Goal: Book appointment/travel/reservation

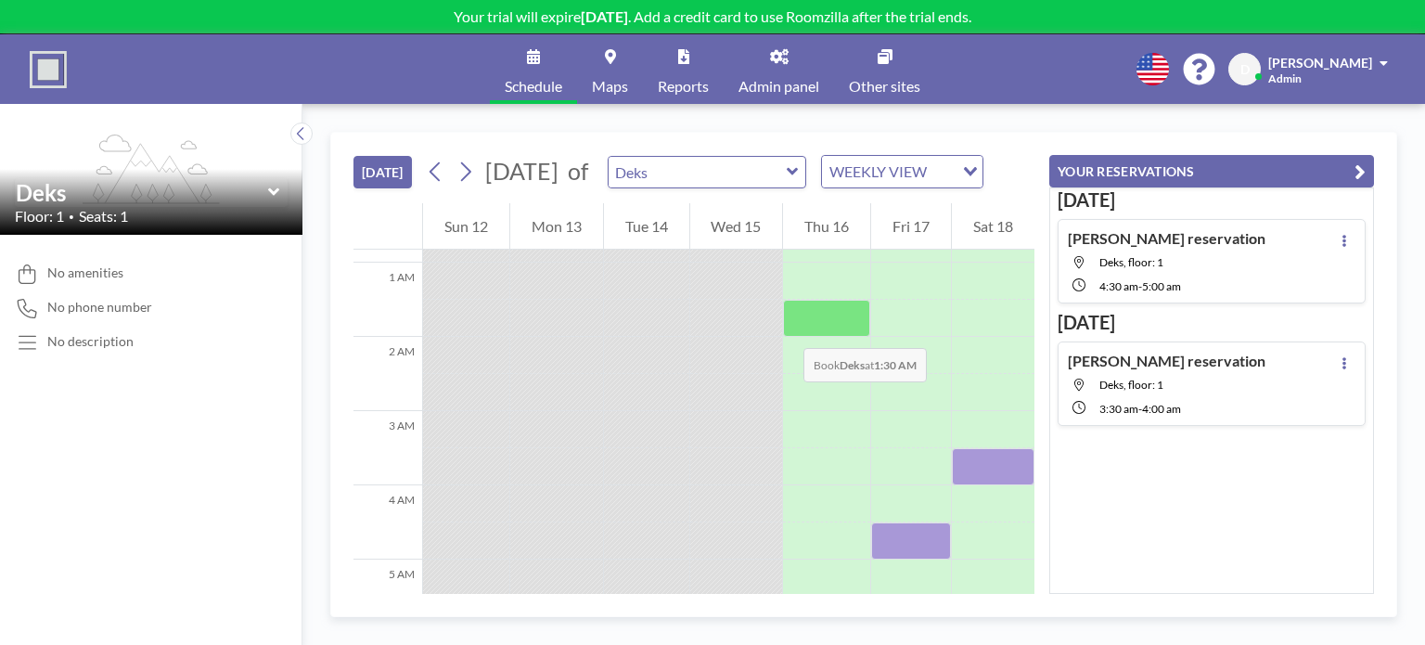
scroll to position [93, 0]
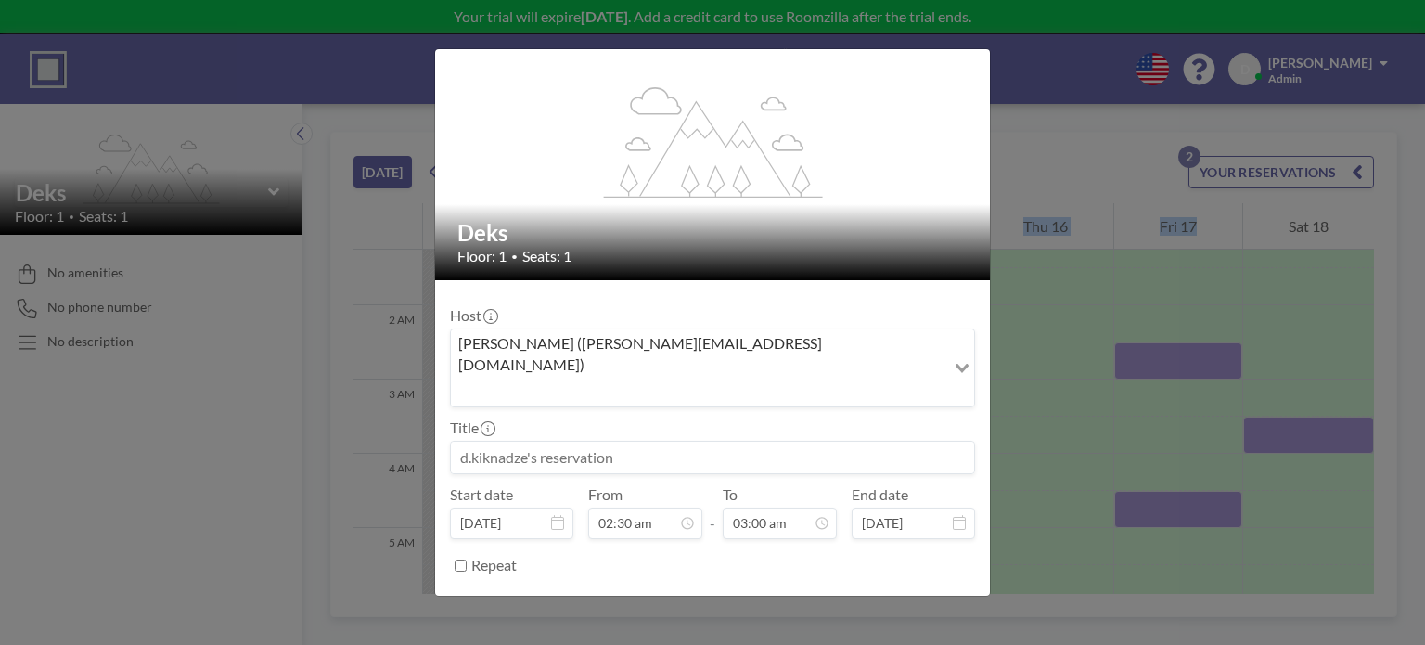
scroll to position [198, 0]
click at [885, 595] on button "BOOK NOW" at bounding box center [928, 611] width 94 height 32
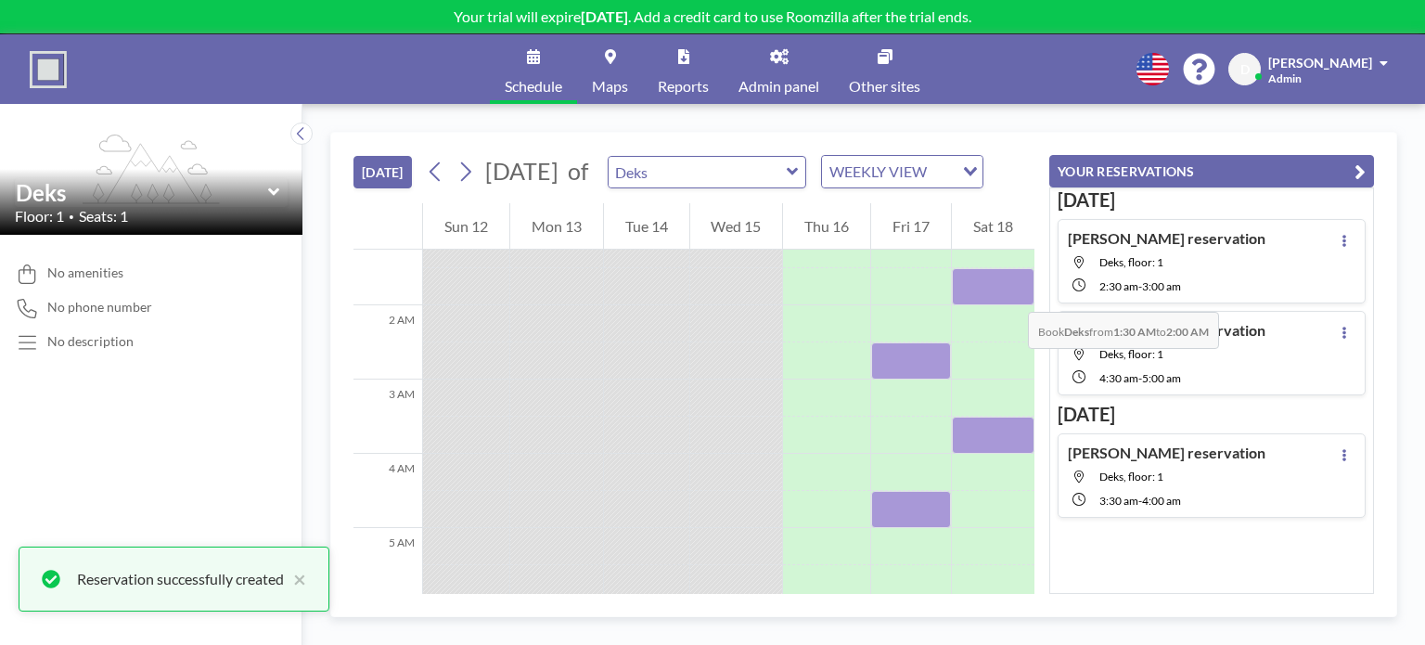
click at [1009, 293] on div at bounding box center [993, 286] width 83 height 37
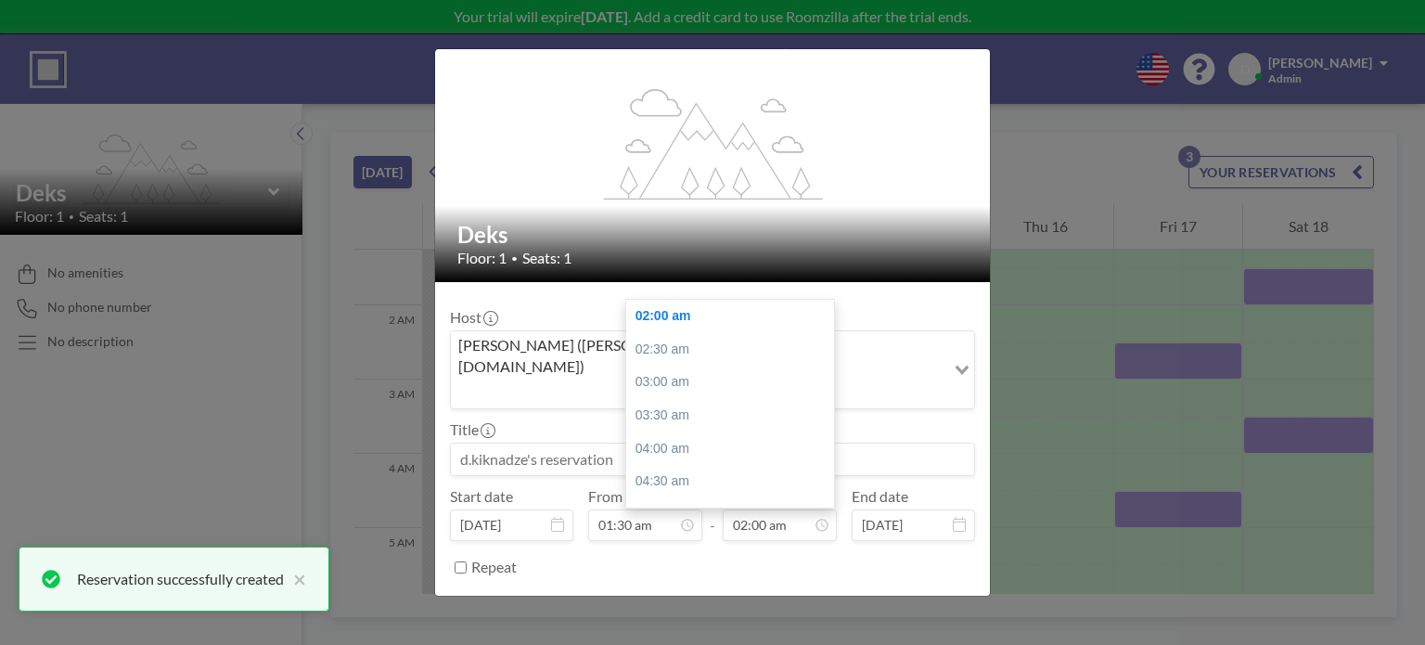
scroll to position [45, 0]
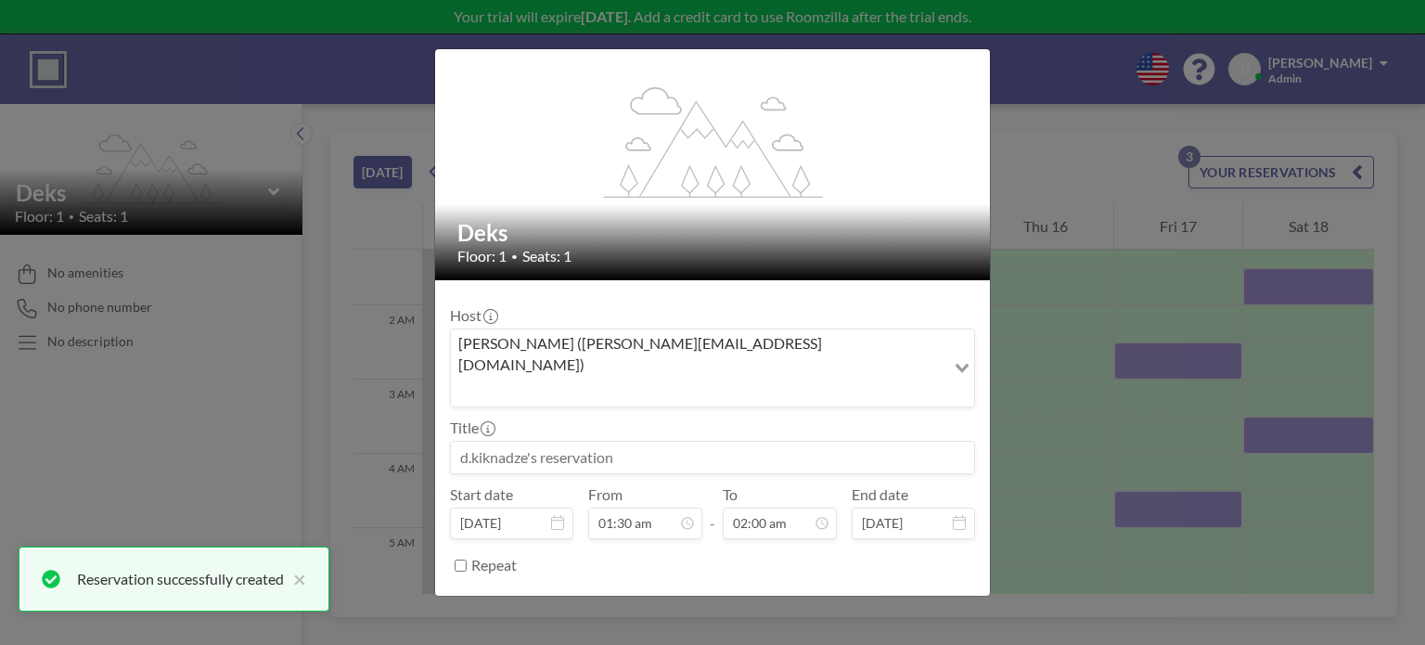
click at [913, 595] on button "BOOK NOW" at bounding box center [928, 611] width 94 height 32
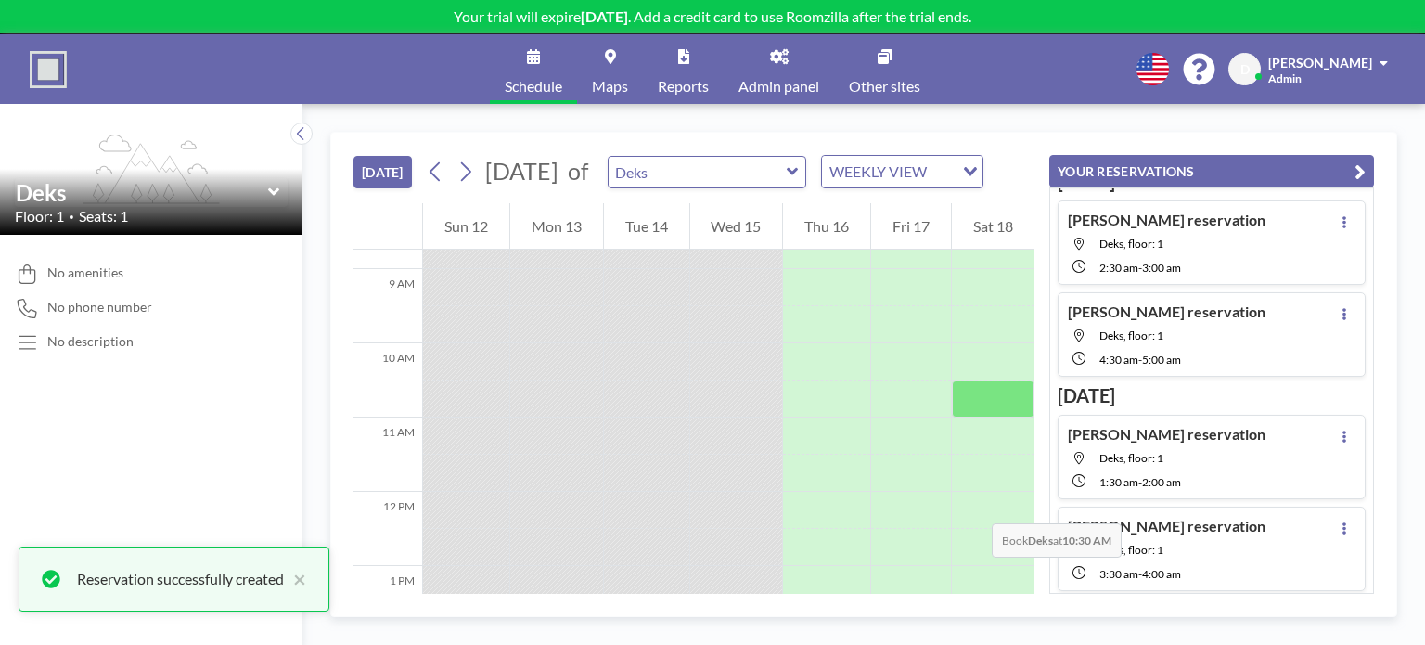
scroll to position [649, 0]
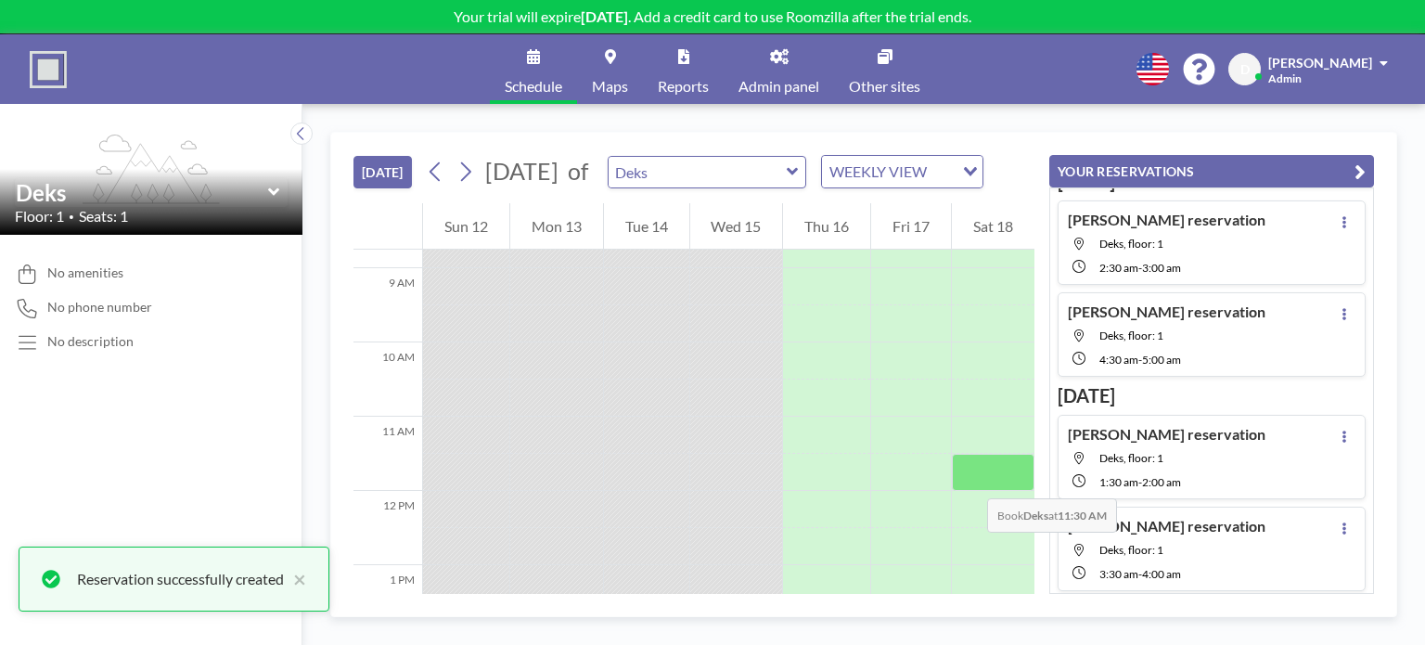
click at [968, 480] on div at bounding box center [993, 472] width 83 height 37
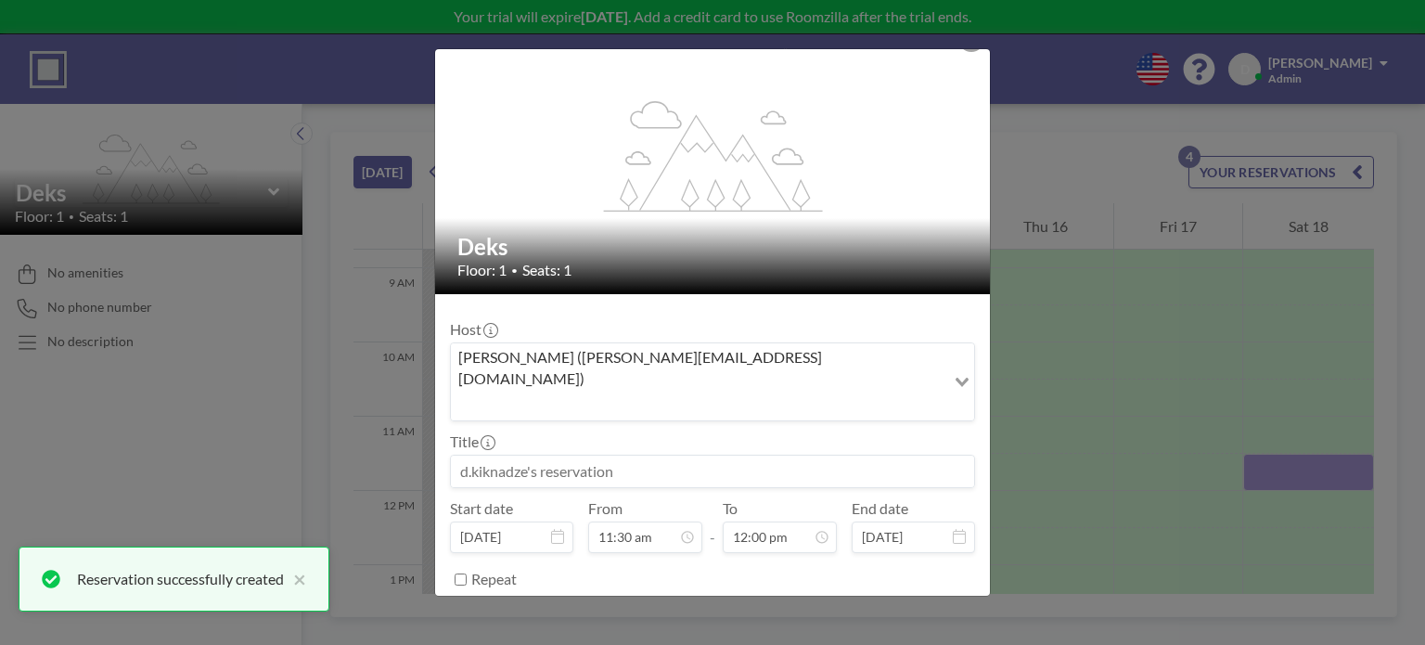
scroll to position [45, 0]
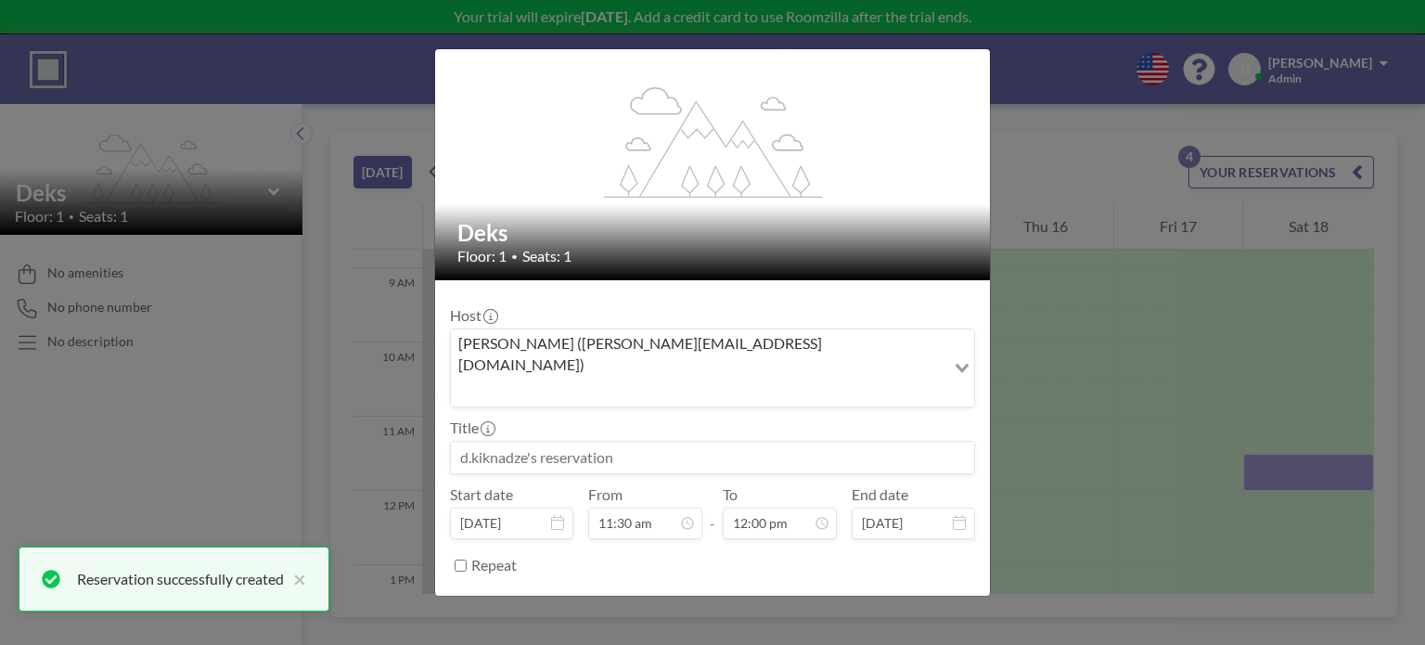
click at [920, 595] on button "BOOK NOW" at bounding box center [928, 611] width 94 height 32
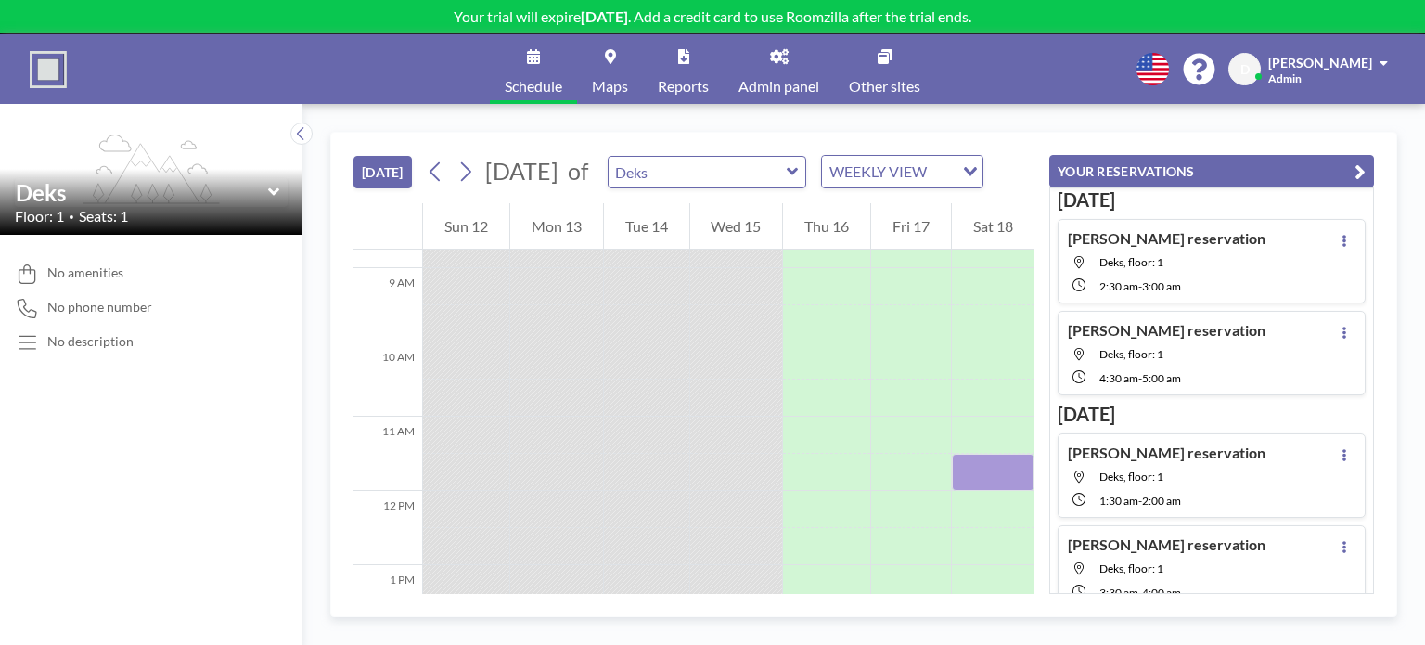
click at [1355, 167] on icon "button" at bounding box center [1359, 171] width 11 height 22
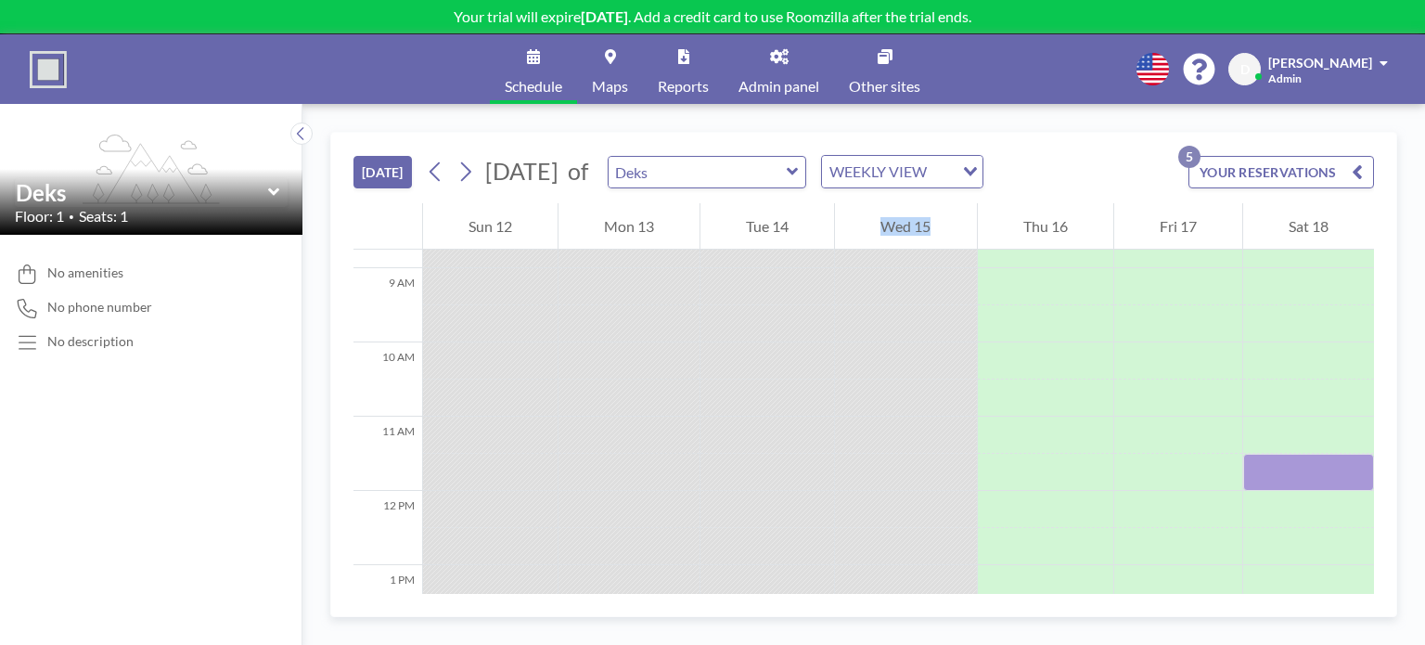
drag, startPoint x: 856, startPoint y: 359, endPoint x: 707, endPoint y: 377, distance: 150.5
click at [707, 377] on div "12 AM 1 AM 2 AM 3 AM 4 AM 5 AM 6 AM 7 AM 8 AM 9 AM 10 AM 11 AM 12 PM 1 PM 2 PM …" at bounding box center [863, 467] width 1020 height 1827
click at [934, 161] on div "WEEKLY VIEW" at bounding box center [891, 170] width 139 height 28
click at [935, 167] on input "Search for option" at bounding box center [891, 172] width 135 height 24
click at [870, 338] on div at bounding box center [905, 323] width 141 height 37
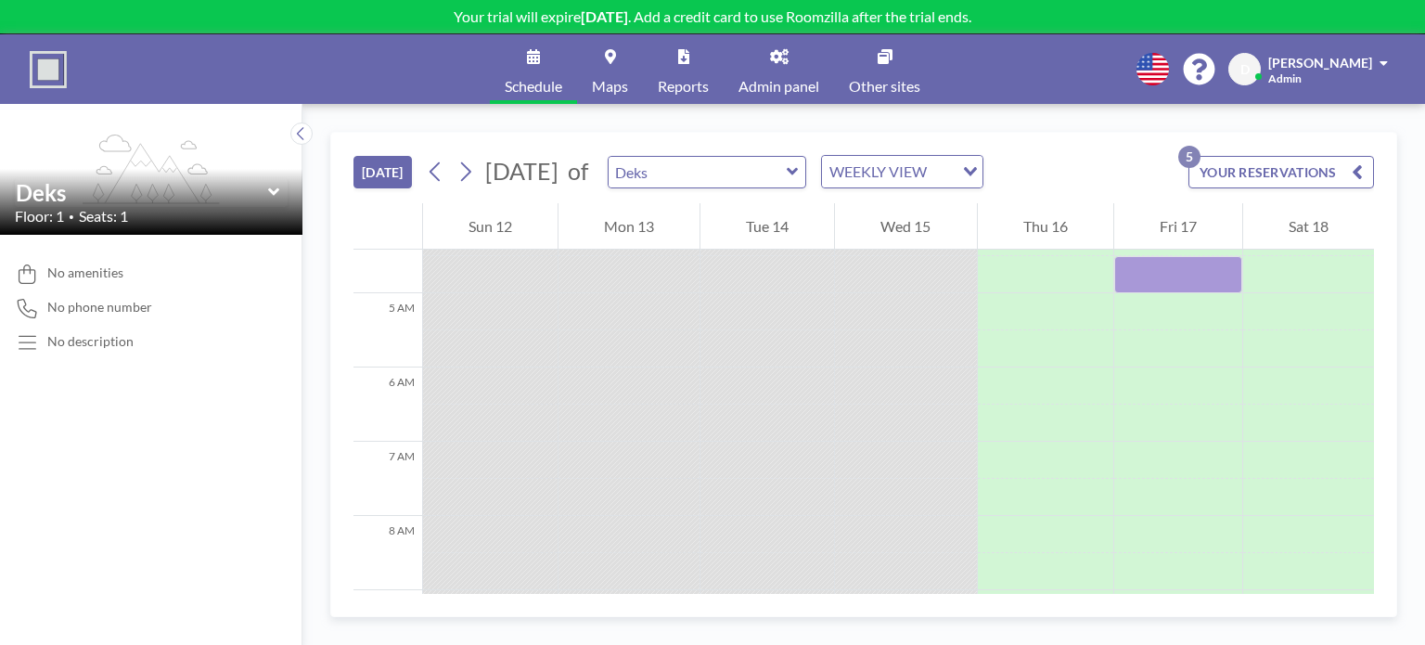
scroll to position [53, 0]
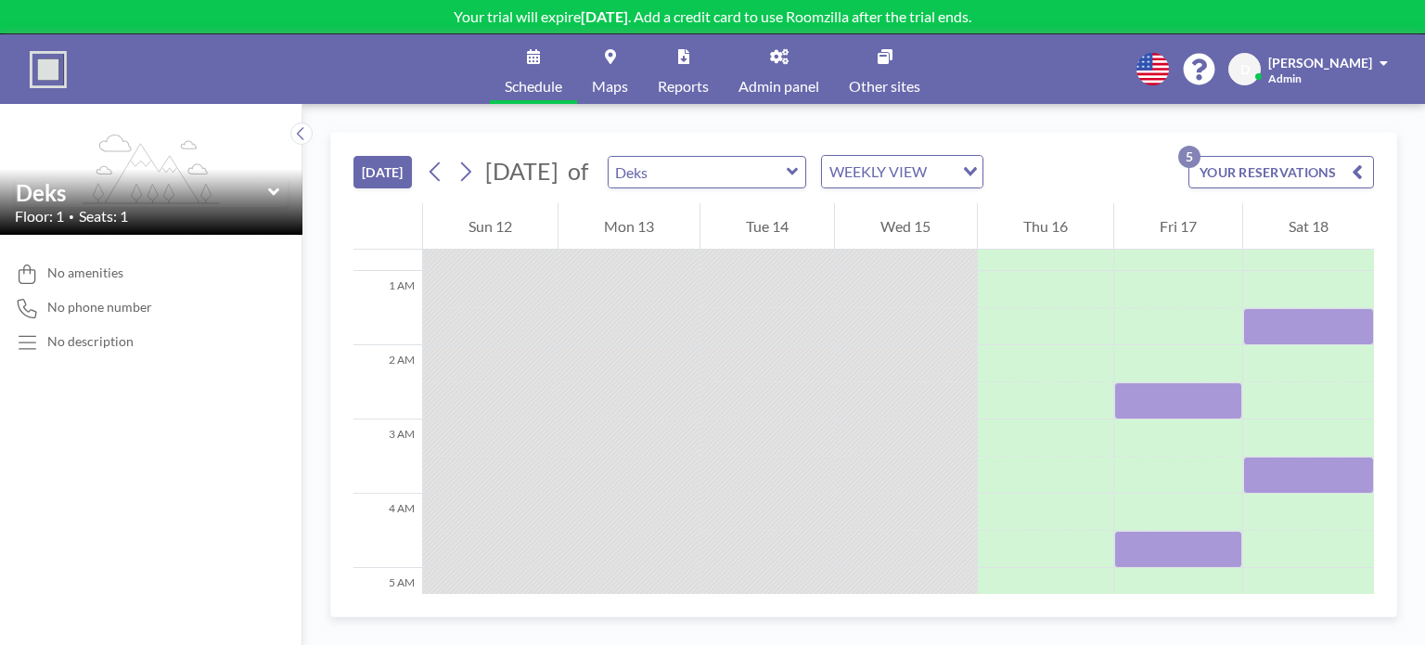
click at [1316, 174] on button "YOUR RESERVATIONS 5" at bounding box center [1280, 172] width 185 height 32
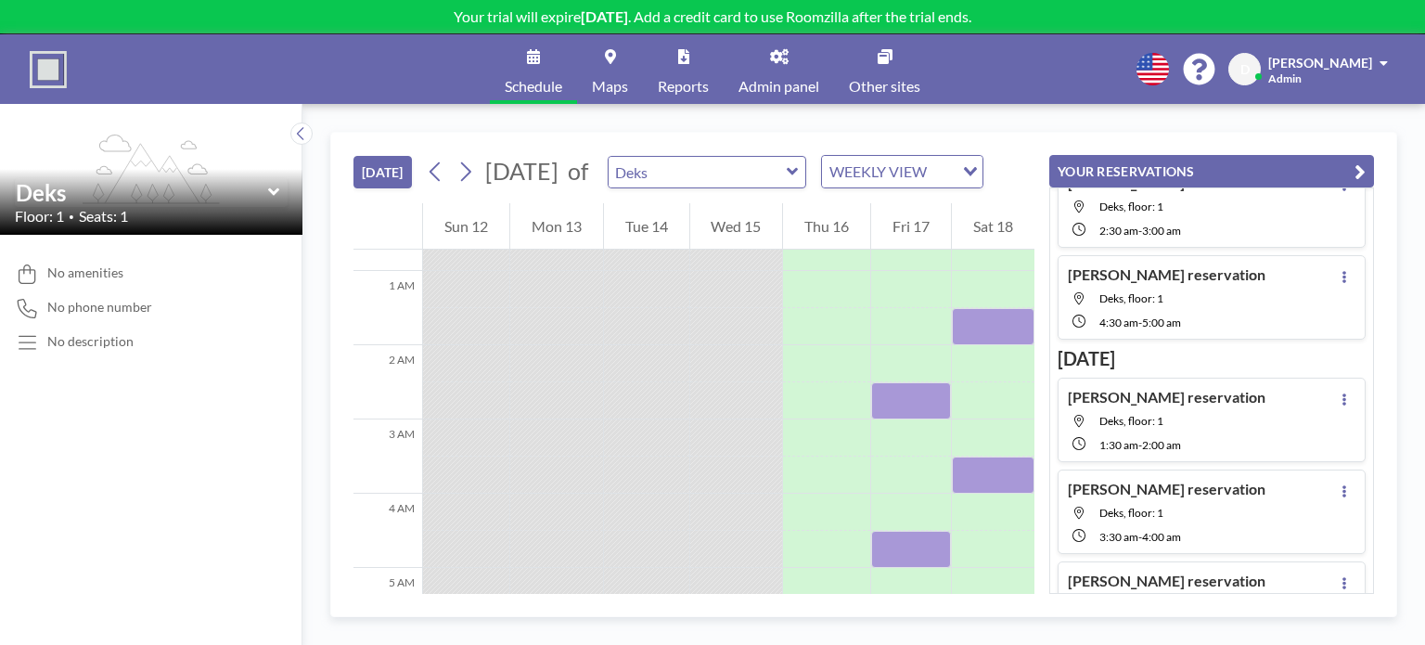
scroll to position [0, 0]
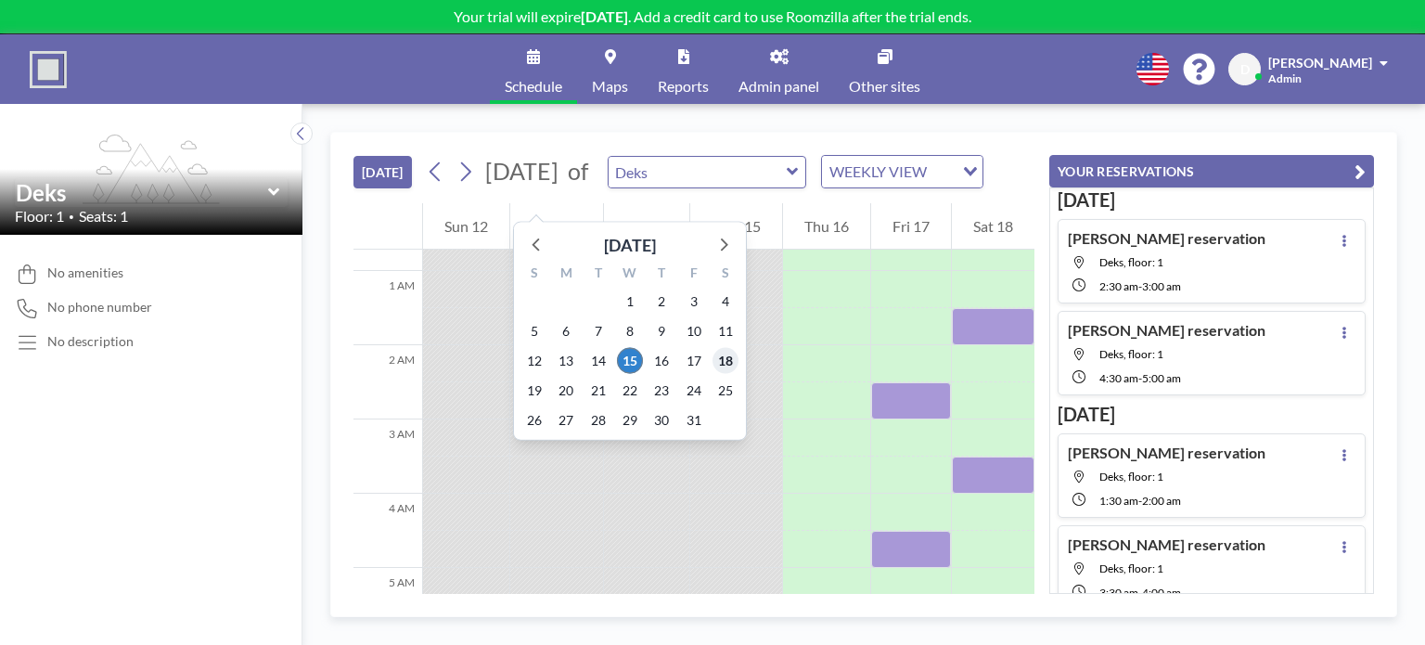
click at [712, 355] on span "18" at bounding box center [725, 361] width 26 height 26
click at [532, 389] on span "19" at bounding box center [534, 390] width 26 height 26
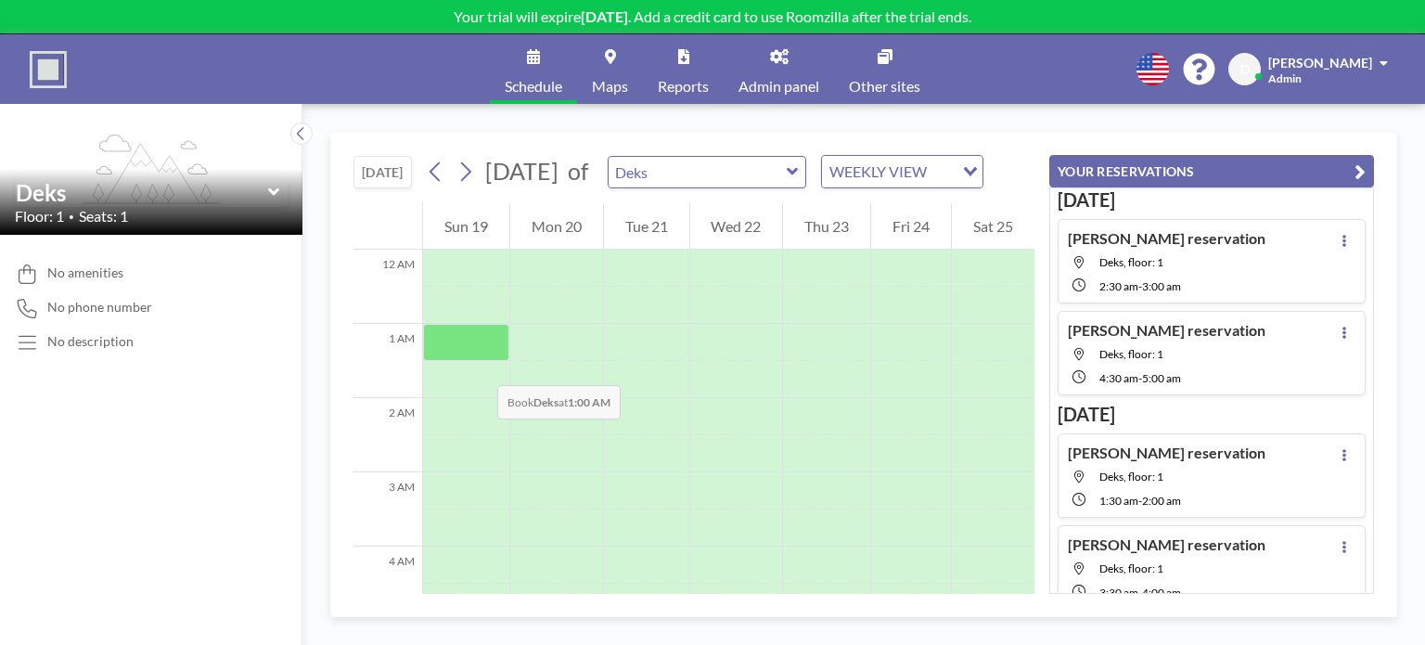
click at [479, 361] on div at bounding box center [466, 342] width 86 height 37
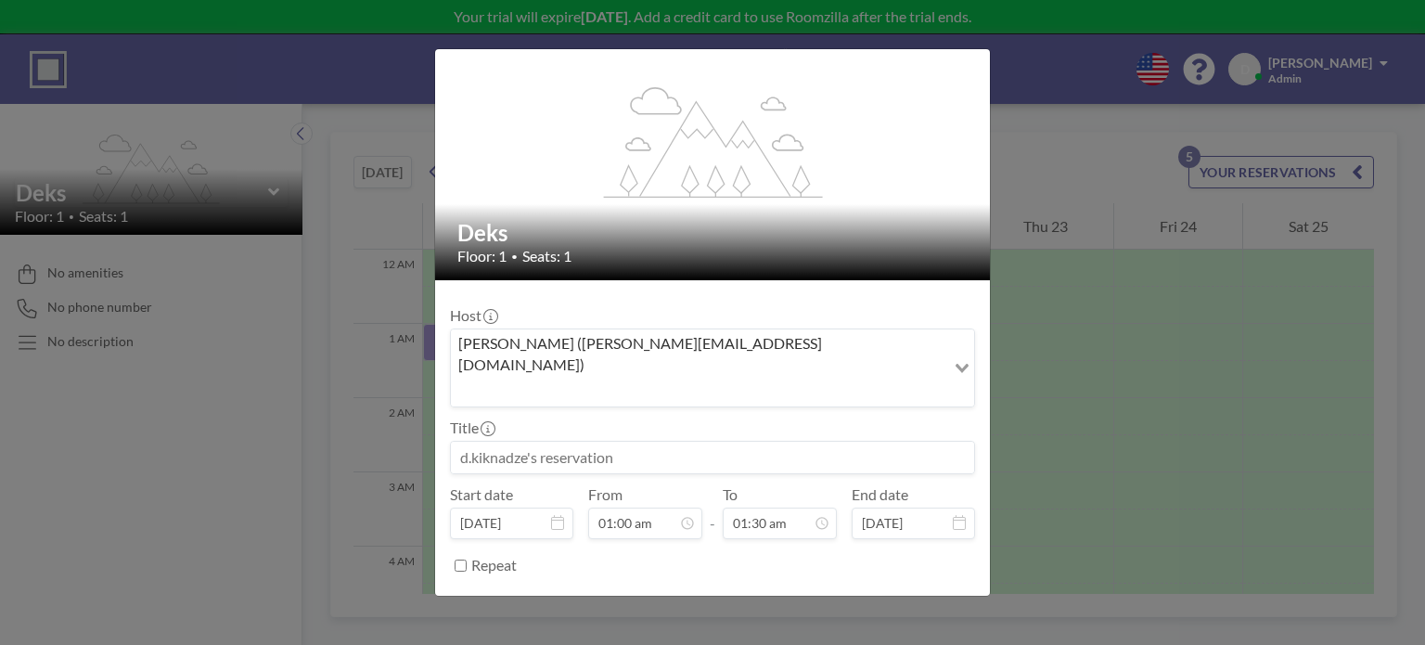
scroll to position [99, 0]
click at [920, 595] on button "BOOK NOW" at bounding box center [928, 611] width 94 height 32
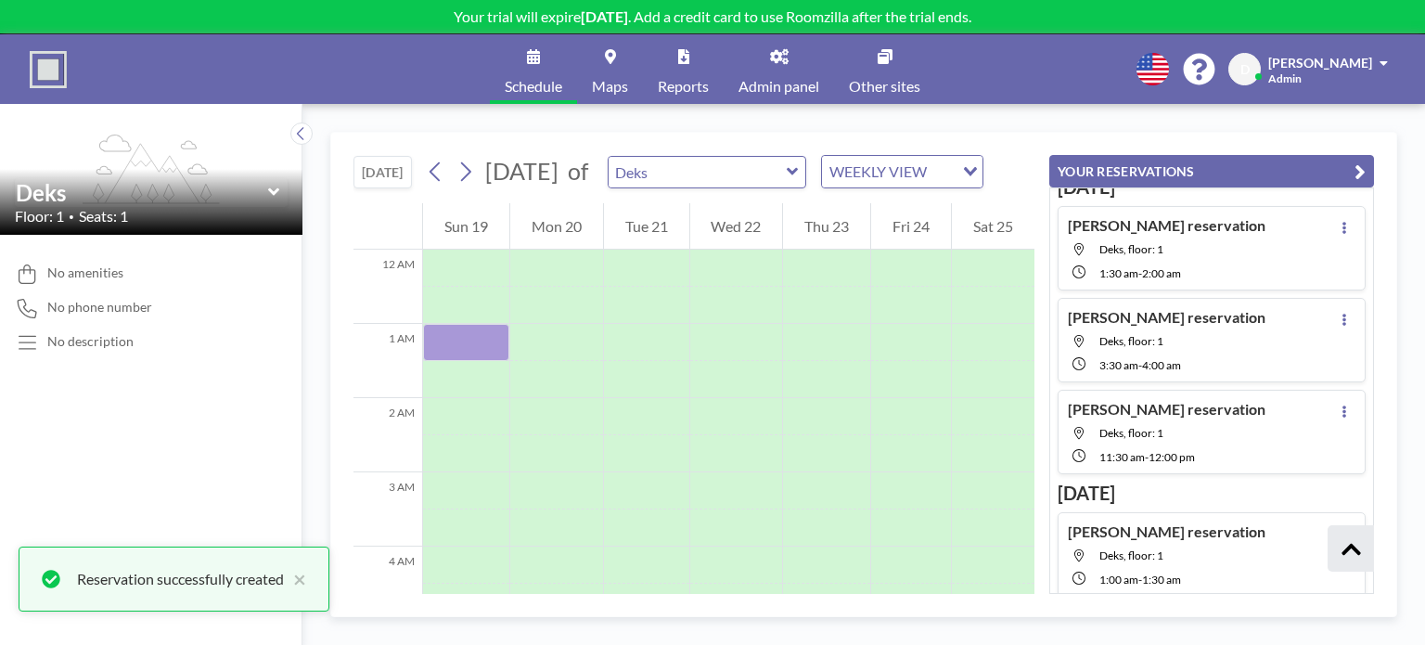
scroll to position [231, 0]
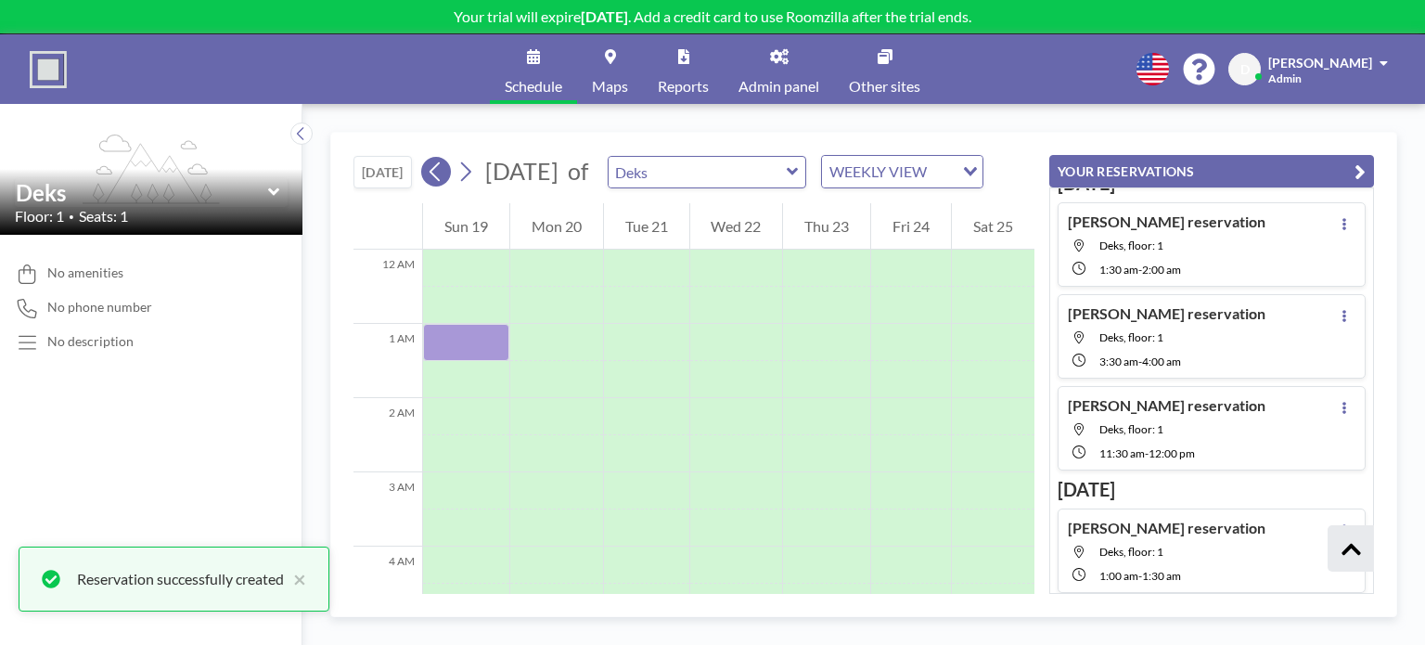
click at [431, 178] on icon at bounding box center [436, 172] width 18 height 28
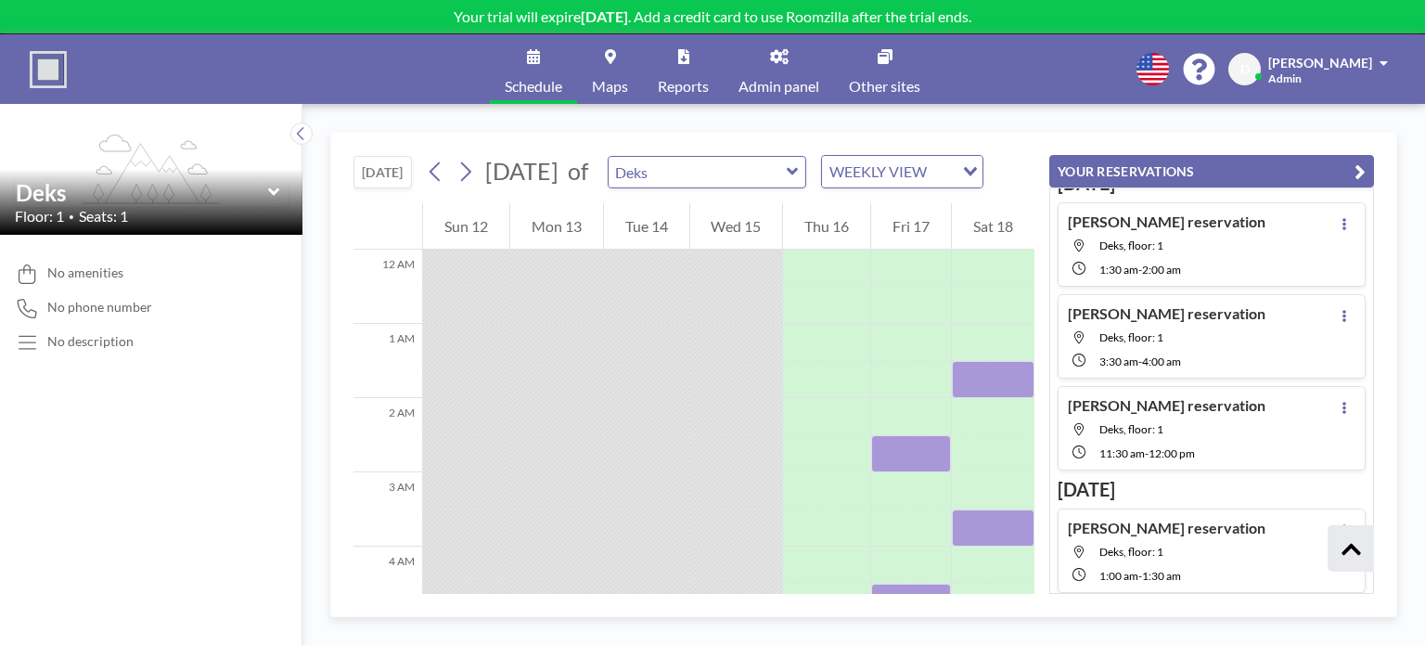
drag, startPoint x: 624, startPoint y: 392, endPoint x: 716, endPoint y: 357, distance: 98.4
click at [738, 324] on div at bounding box center [736, 305] width 93 height 37
click at [623, 59] on link "Maps" at bounding box center [610, 69] width 66 height 70
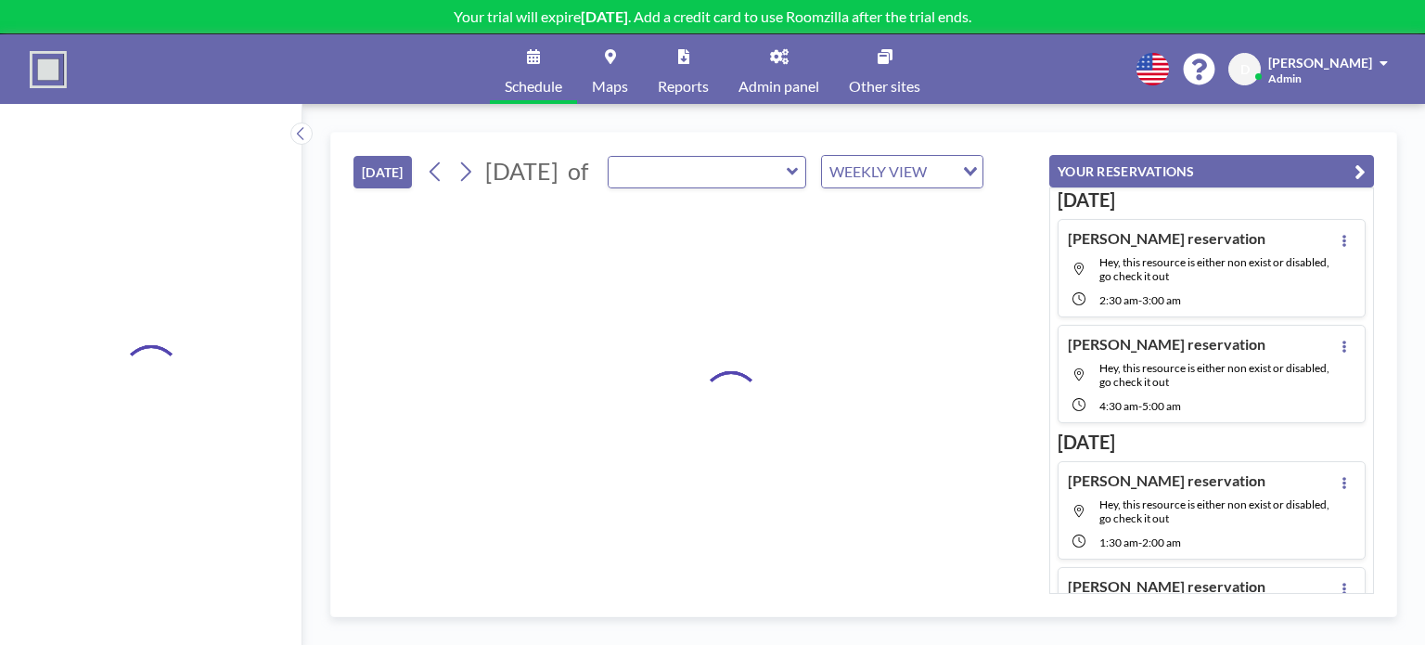
type input "Deks"
